Goal: Task Accomplishment & Management: Manage account settings

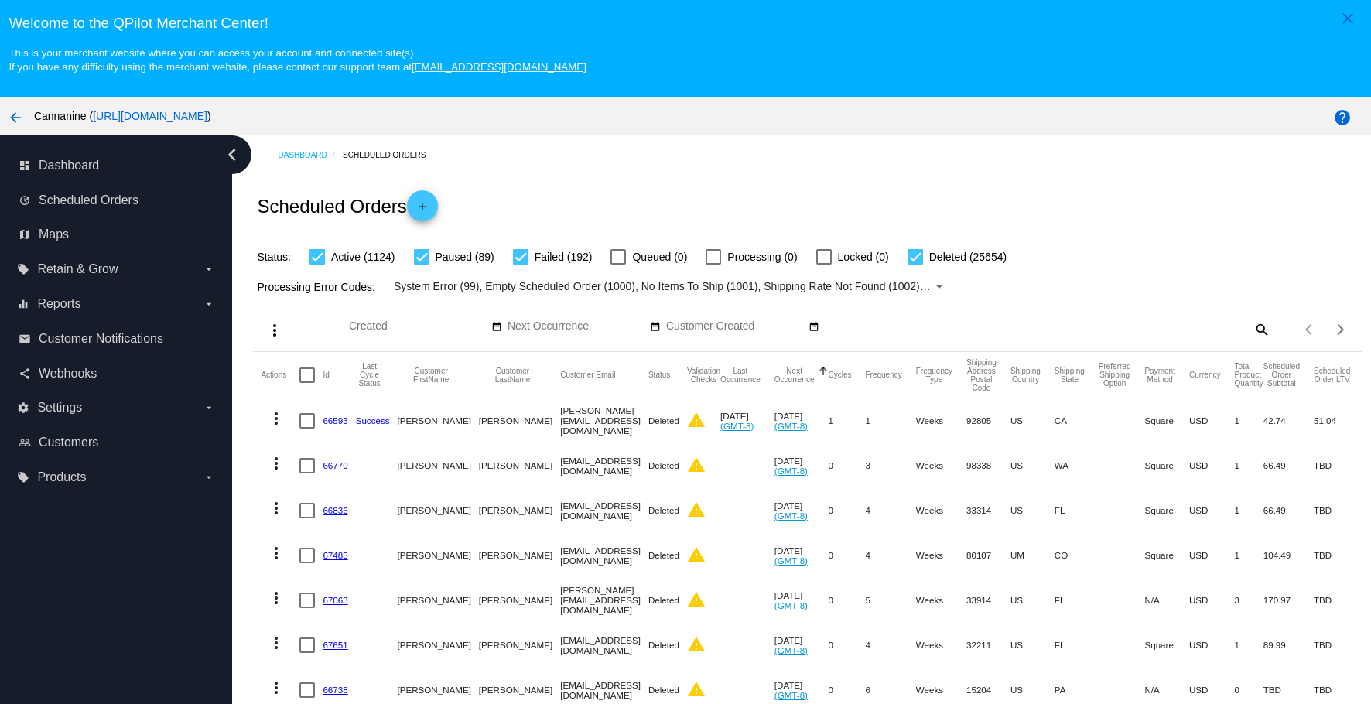
click at [1252, 333] on mat-icon "search" at bounding box center [1261, 329] width 19 height 24
click at [1172, 323] on input "Search" at bounding box center [1132, 326] width 276 height 12
paste input "mquinn1537@yahoo.com"
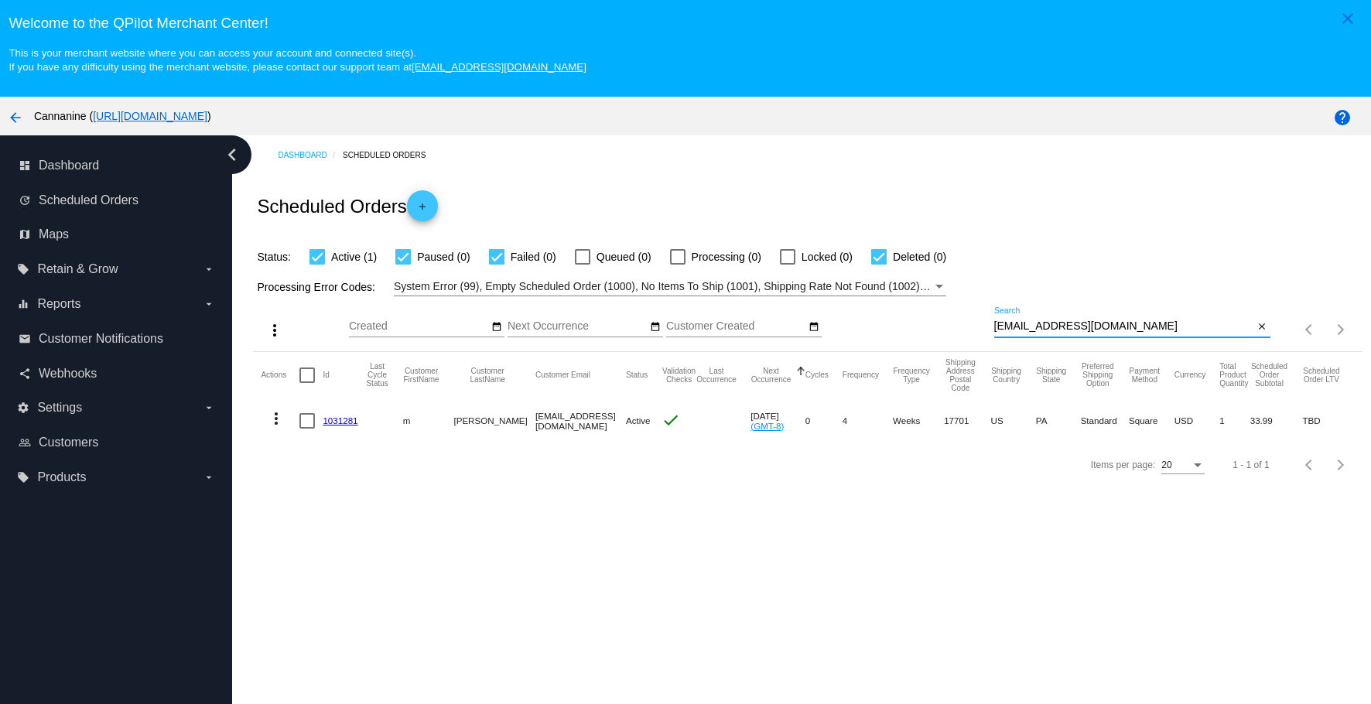
click at [277, 416] on mat-icon "more_vert" at bounding box center [276, 418] width 19 height 19
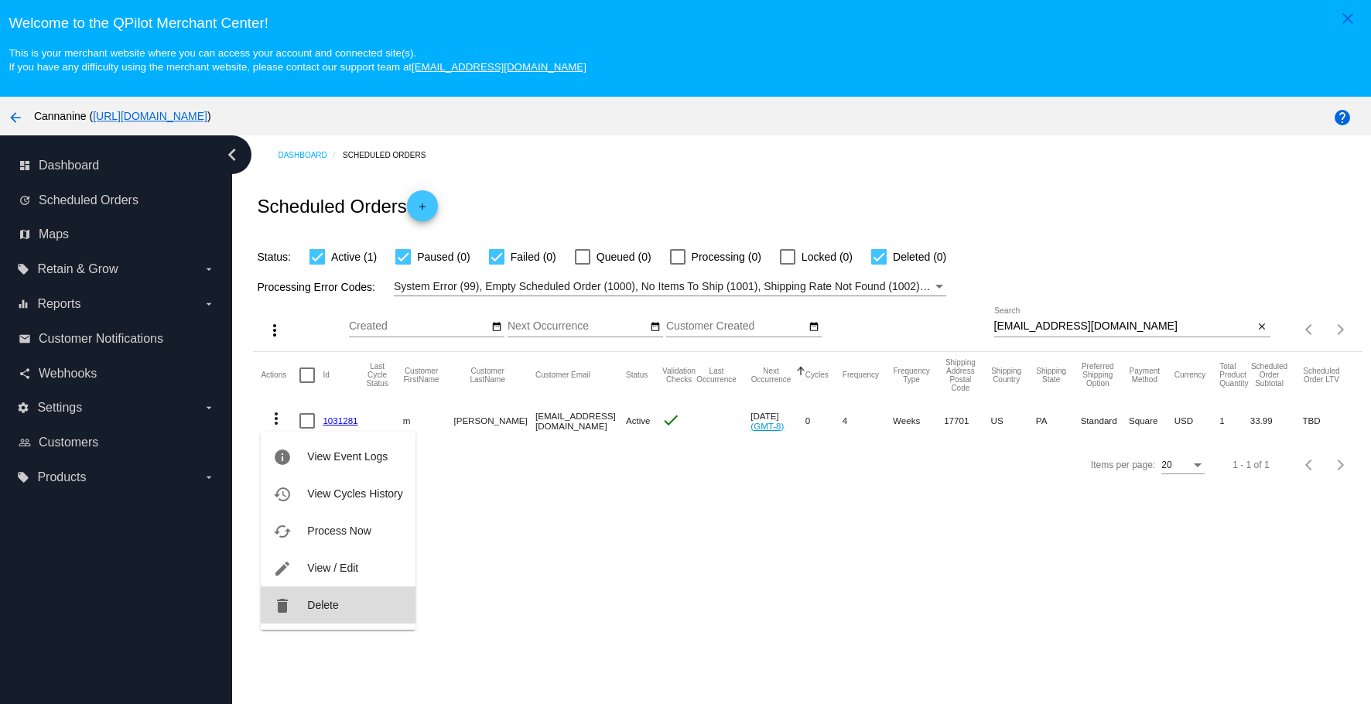
click at [315, 609] on span "Delete" at bounding box center [322, 605] width 31 height 12
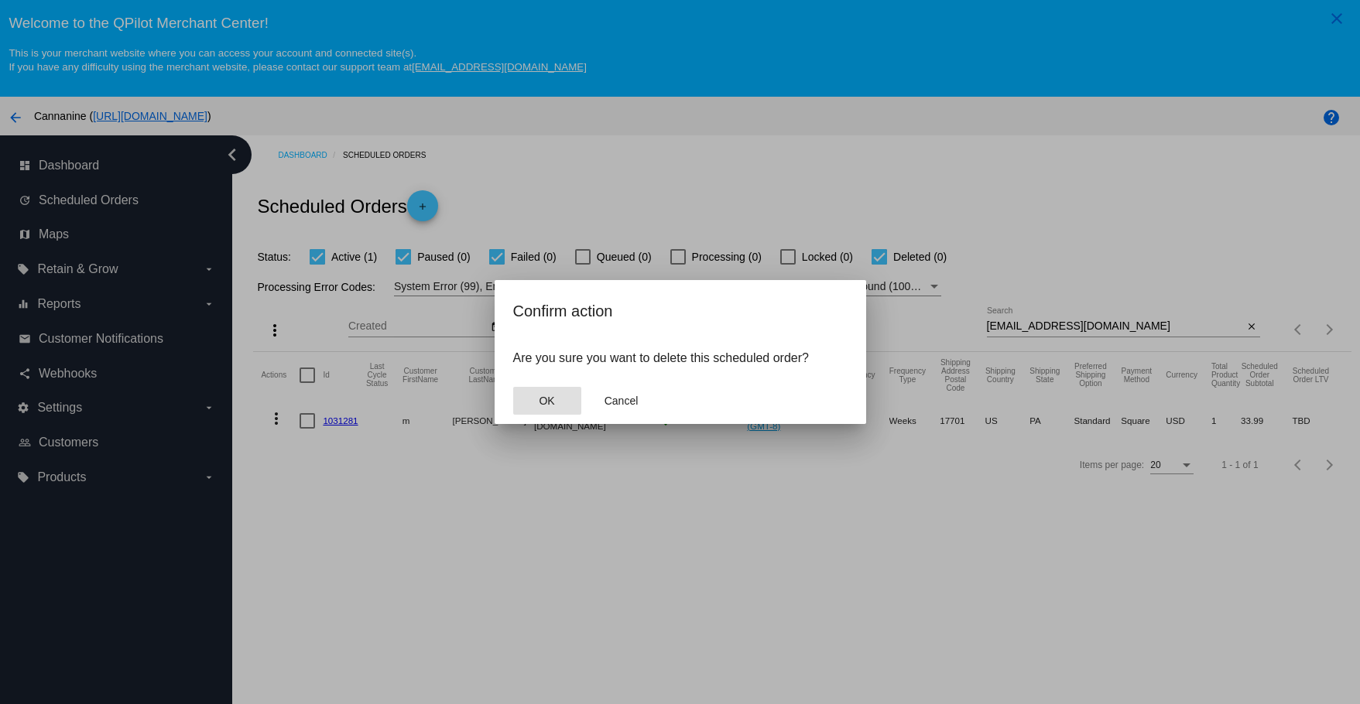
click at [555, 405] on button "OK" at bounding box center [547, 401] width 68 height 28
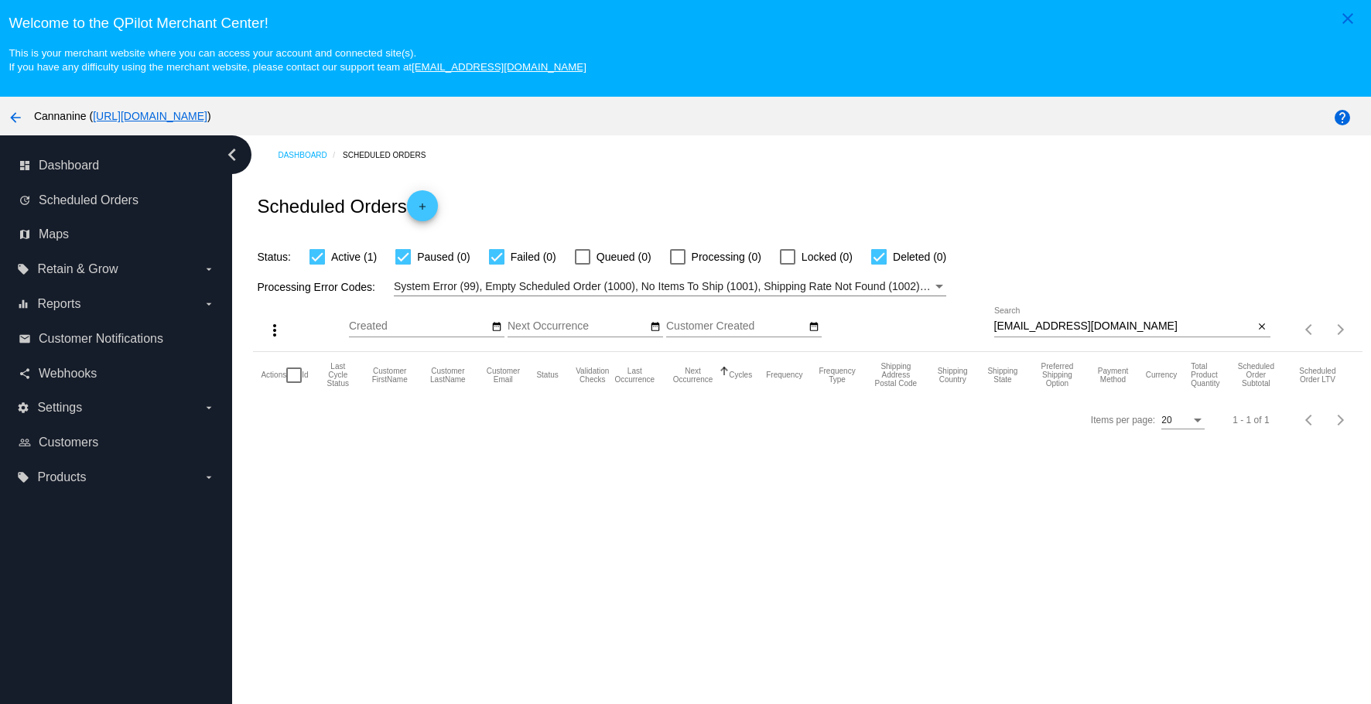
click at [1174, 330] on input "mquinn1537@yahoo.com" at bounding box center [1124, 326] width 260 height 12
type input "mquinn1537@yahoo.com"
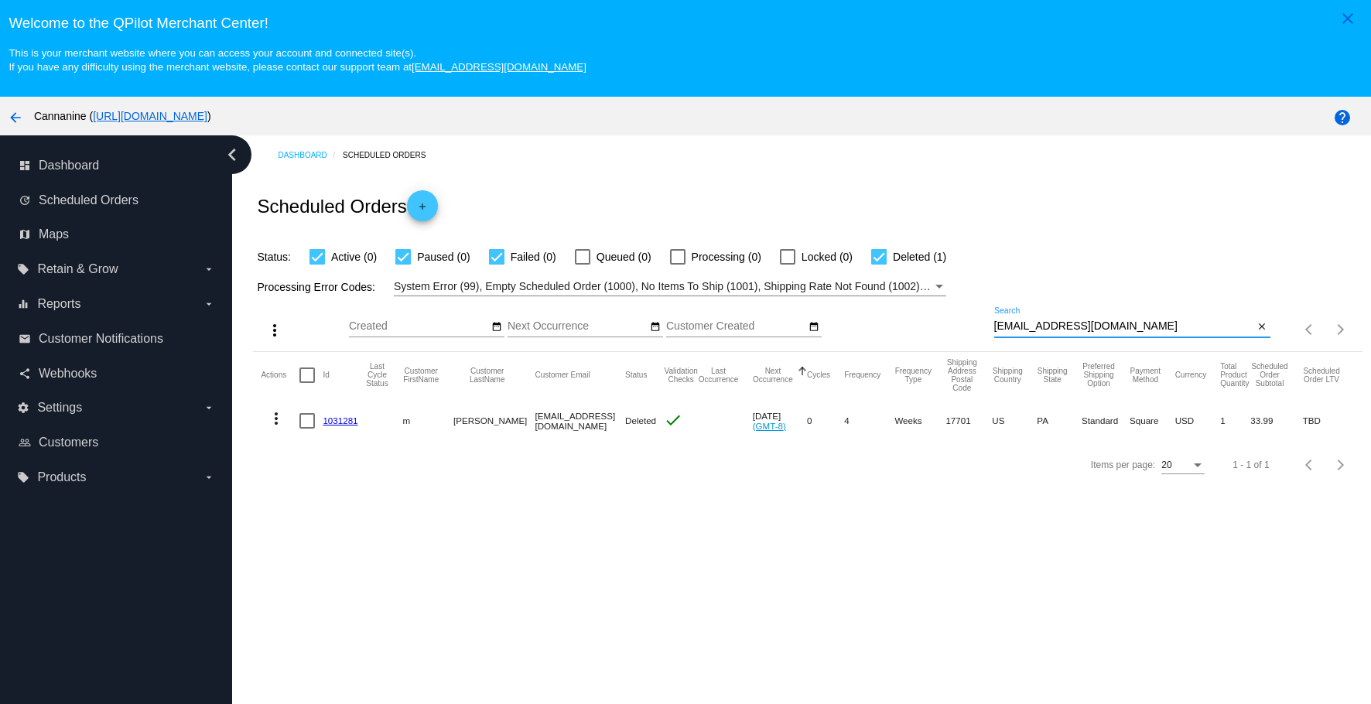
click at [1254, 327] on button "close" at bounding box center [1262, 327] width 16 height 16
